Goal: Information Seeking & Learning: Learn about a topic

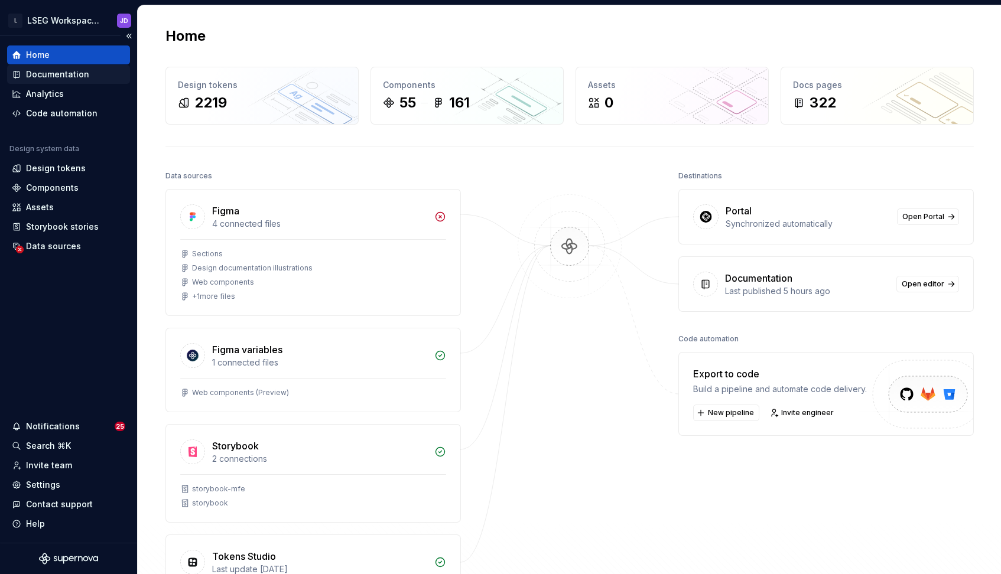
click at [70, 74] on div "Documentation" at bounding box center [57, 75] width 63 height 12
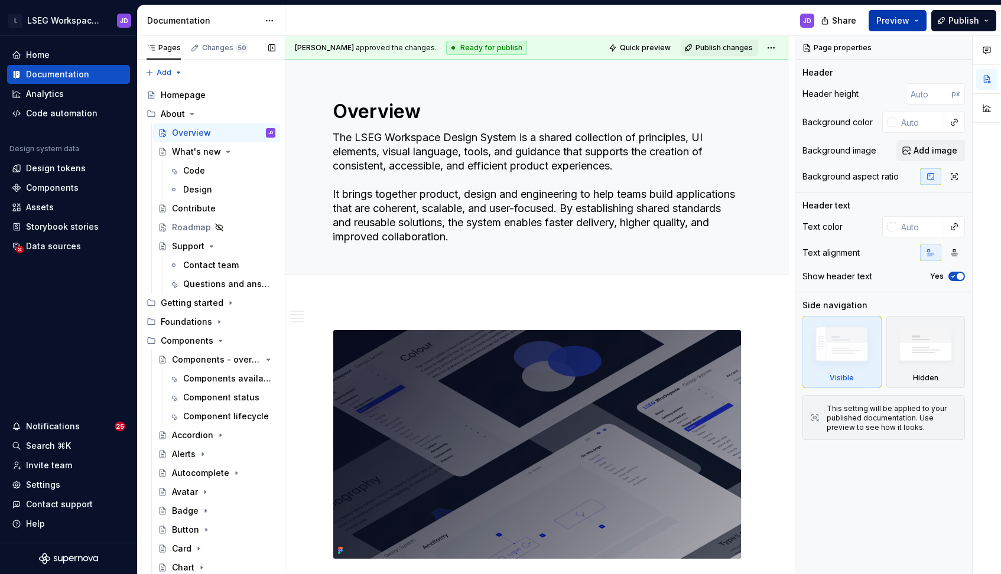
click at [915, 27] on button "Preview" at bounding box center [898, 20] width 58 height 21
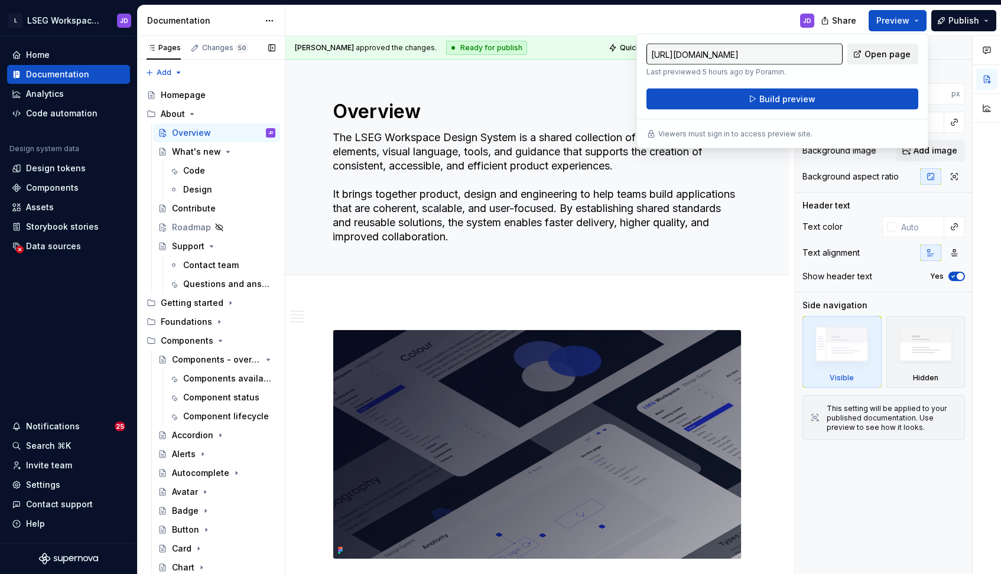
click at [873, 56] on span "Open page" at bounding box center [888, 54] width 46 height 12
type textarea "*"
